Goal: Information Seeking & Learning: Learn about a topic

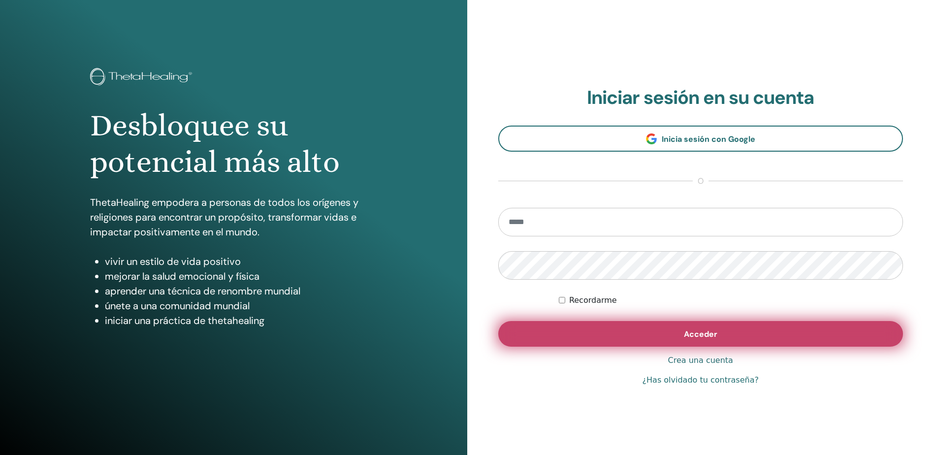
type input "**********"
click at [660, 339] on button "Acceder" at bounding box center [700, 334] width 405 height 26
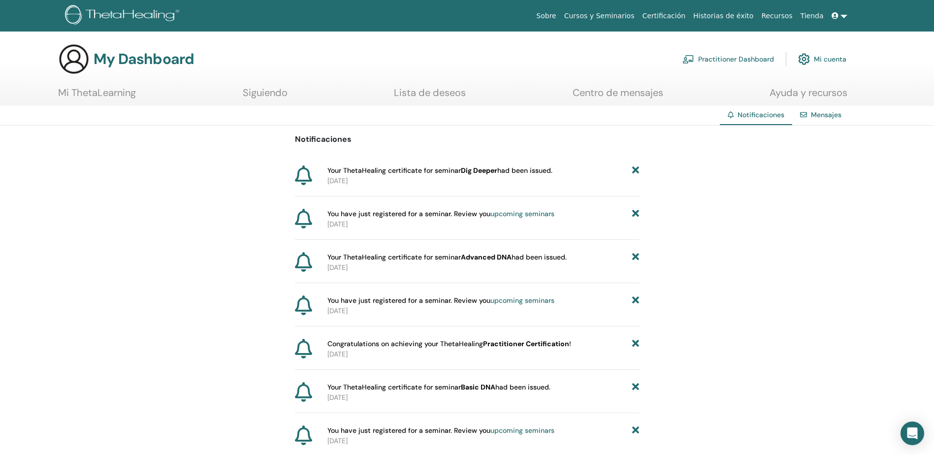
click at [421, 172] on span "Your ThetaHealing certificate for seminar Dig Deeper had been issued." at bounding box center [439, 170] width 225 height 10
click at [354, 169] on span "Your ThetaHealing certificate for seminar Dig Deeper had been issued." at bounding box center [439, 170] width 225 height 10
click at [523, 171] on span "Your ThetaHealing certificate for seminar Dig Deeper had been issued." at bounding box center [439, 170] width 225 height 10
click at [68, 94] on link "Mi ThetaLearning" at bounding box center [97, 96] width 78 height 19
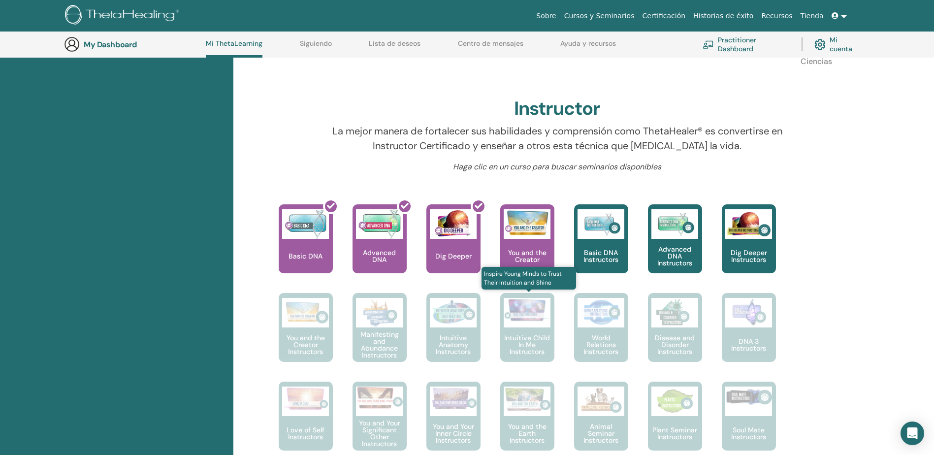
scroll to position [322, 0]
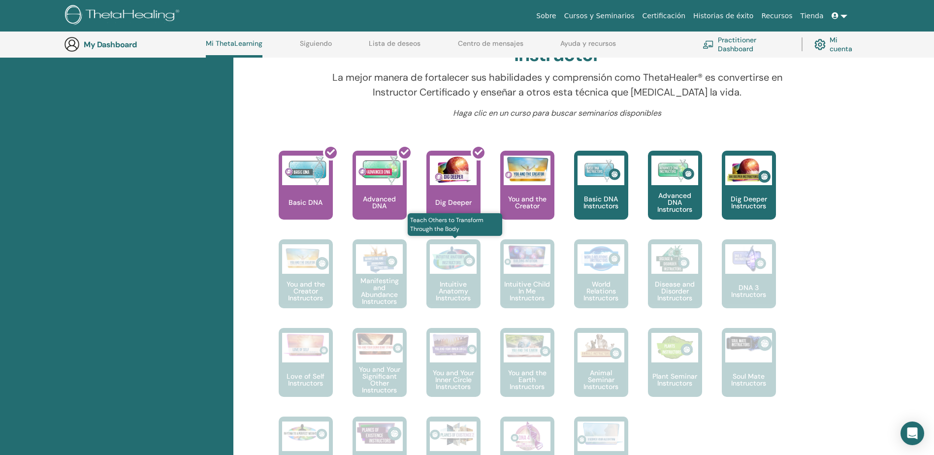
click at [455, 278] on div "Intuitive Anatomy Instructors" at bounding box center [453, 273] width 54 height 69
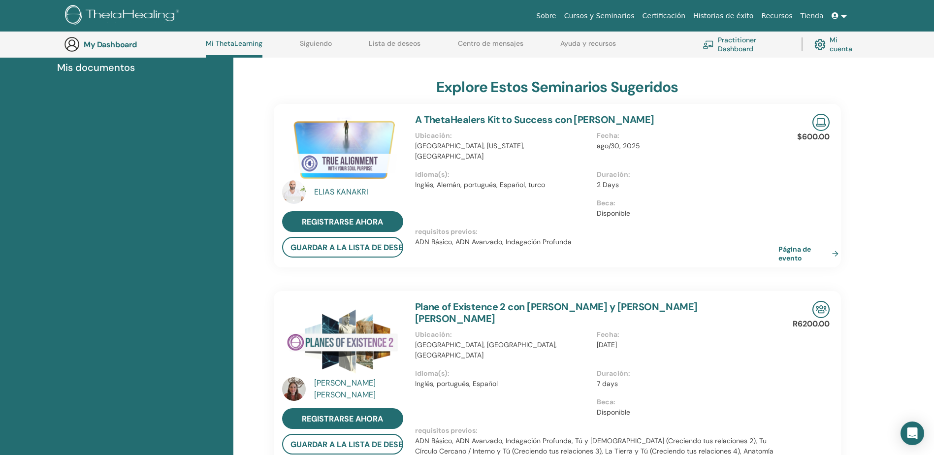
scroll to position [128, 0]
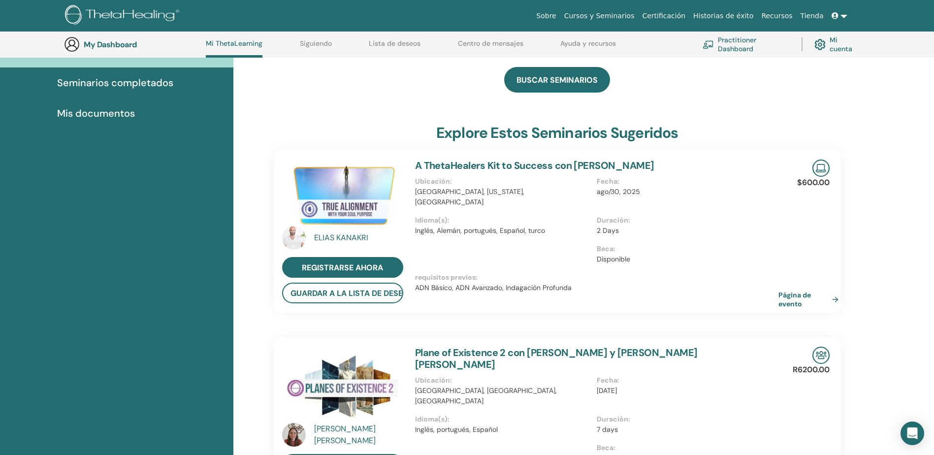
click at [141, 67] on link "Próximos Seminarios" at bounding box center [116, 52] width 233 height 31
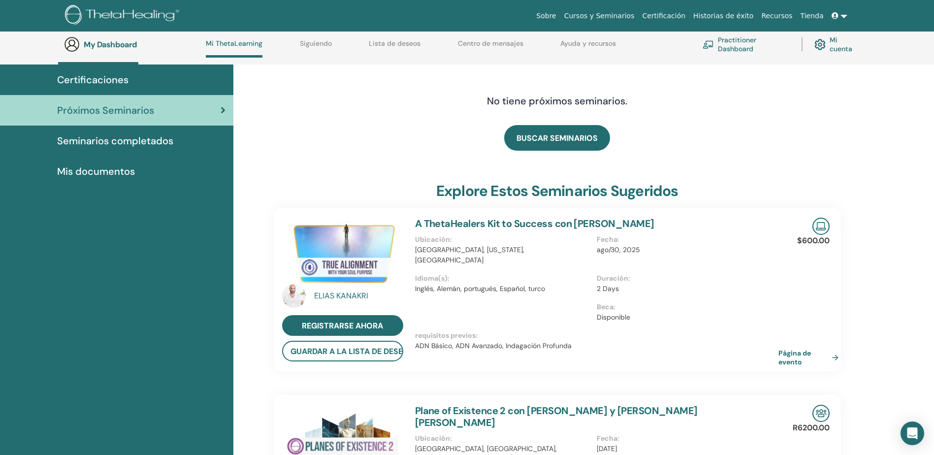
scroll to position [0, 0]
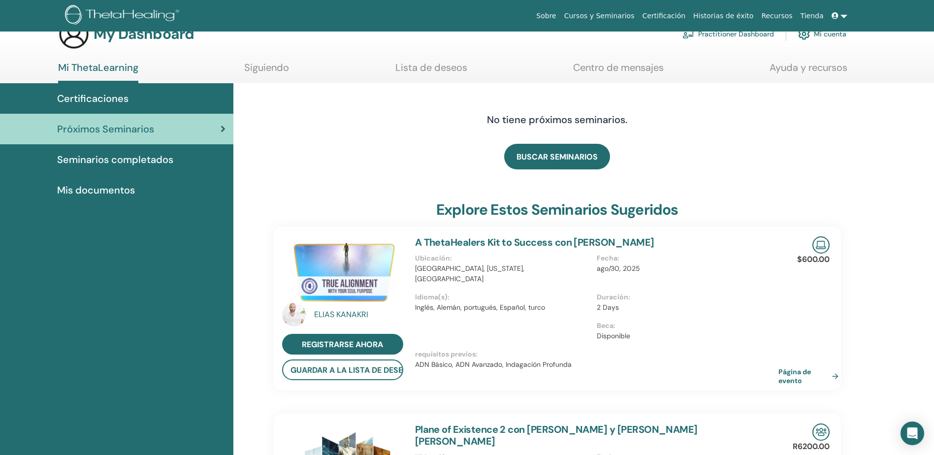
scroll to position [49, 0]
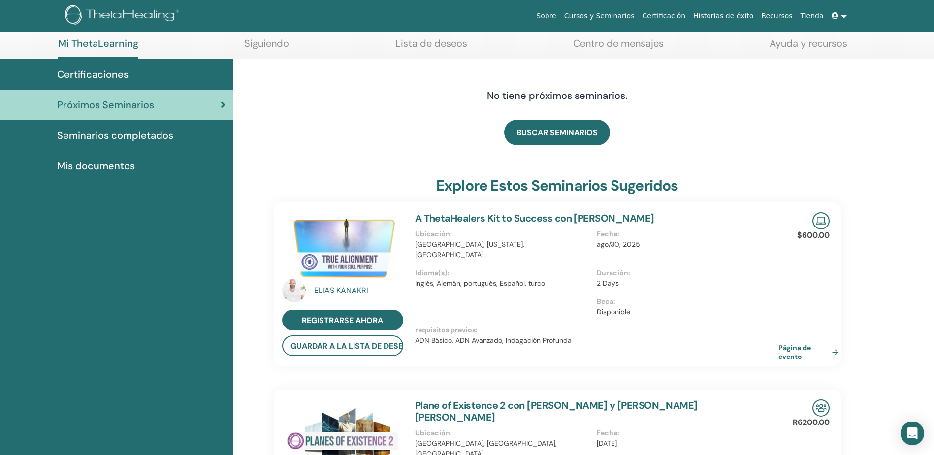
click at [141, 138] on span "Seminarios completados" at bounding box center [115, 135] width 116 height 15
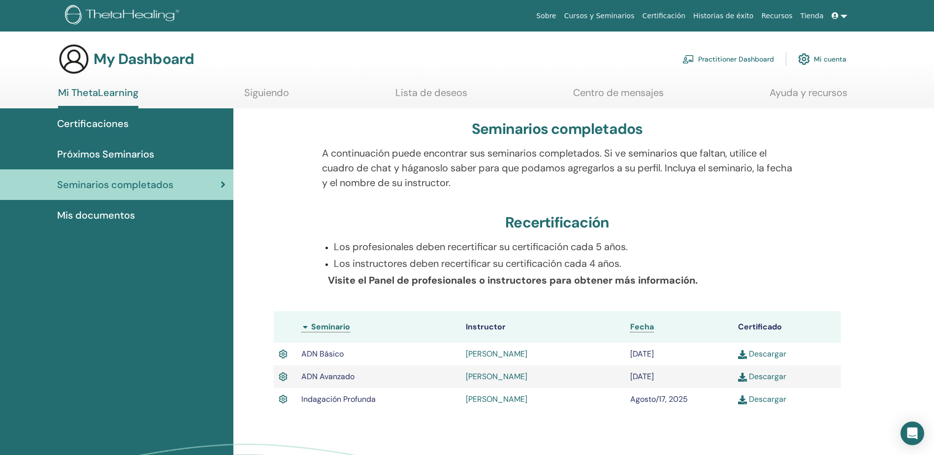
click at [760, 402] on link "Descargar" at bounding box center [762, 399] width 48 height 10
click at [101, 13] on img at bounding box center [124, 16] width 118 height 22
